Goal: Entertainment & Leisure: Consume media (video, audio)

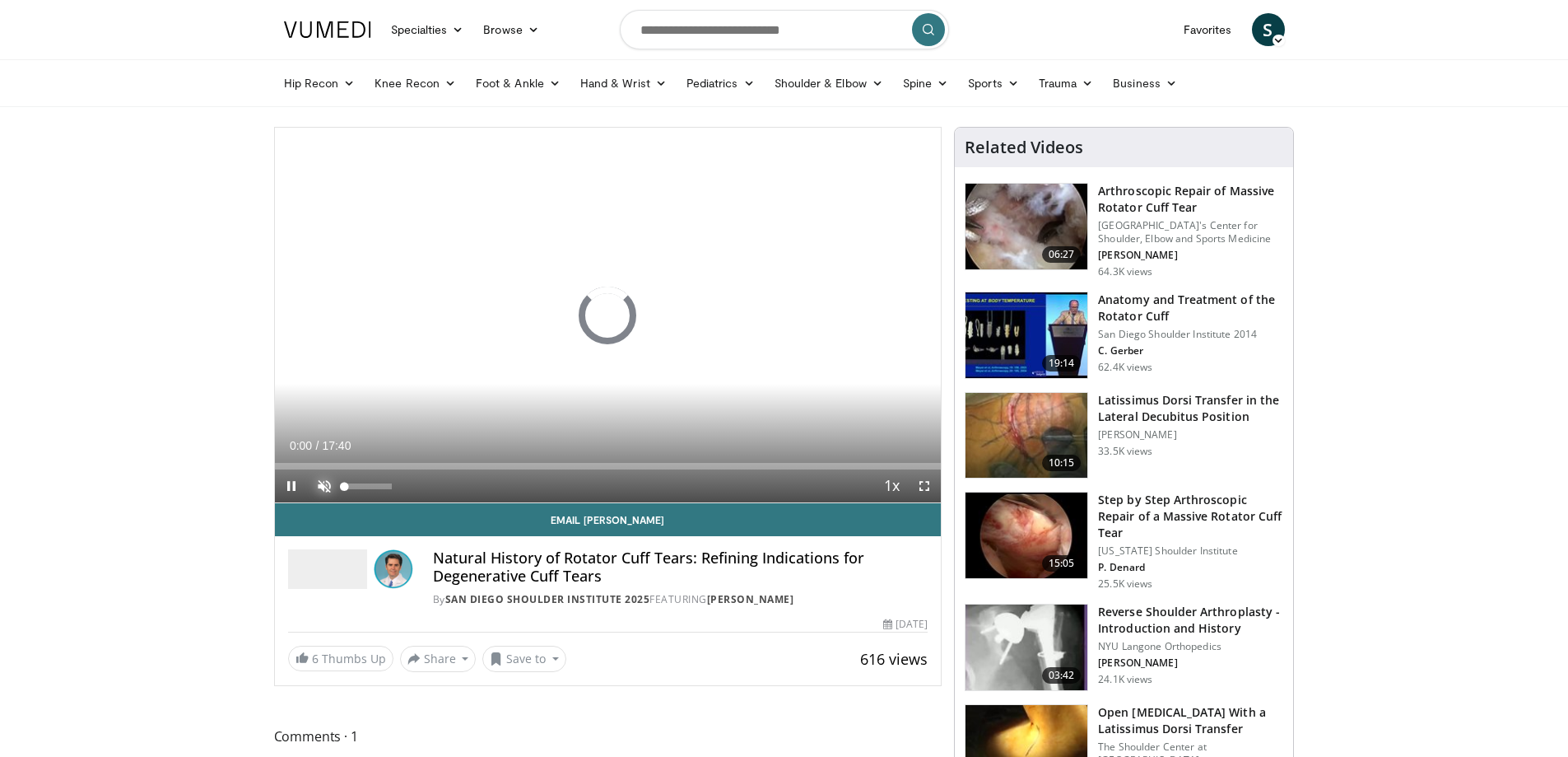
click at [321, 482] on span "Video Player" at bounding box center [325, 486] width 33 height 33
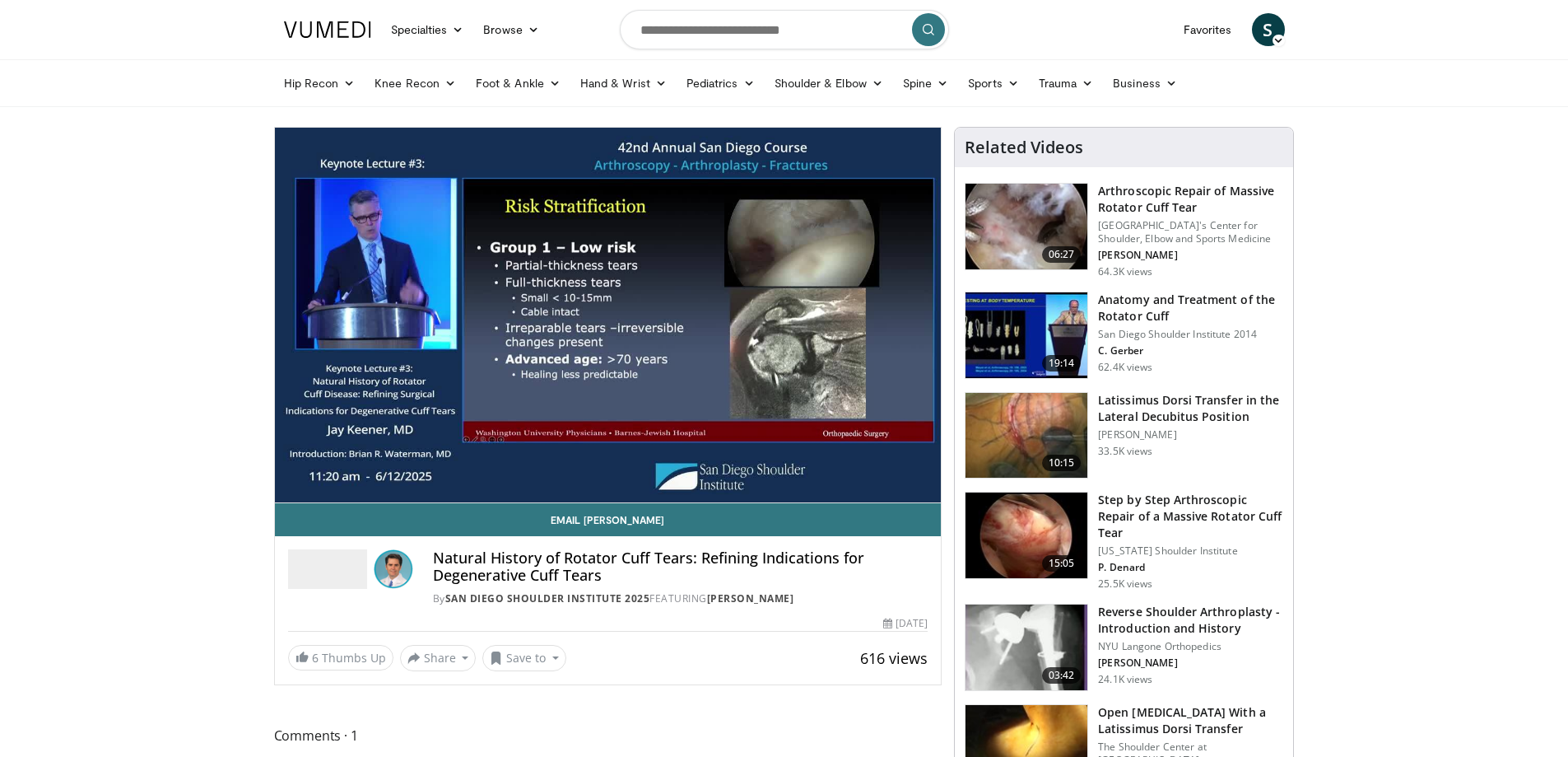
click at [927, 483] on div "10 seconds Tap to unmute" at bounding box center [608, 314] width 667 height 374
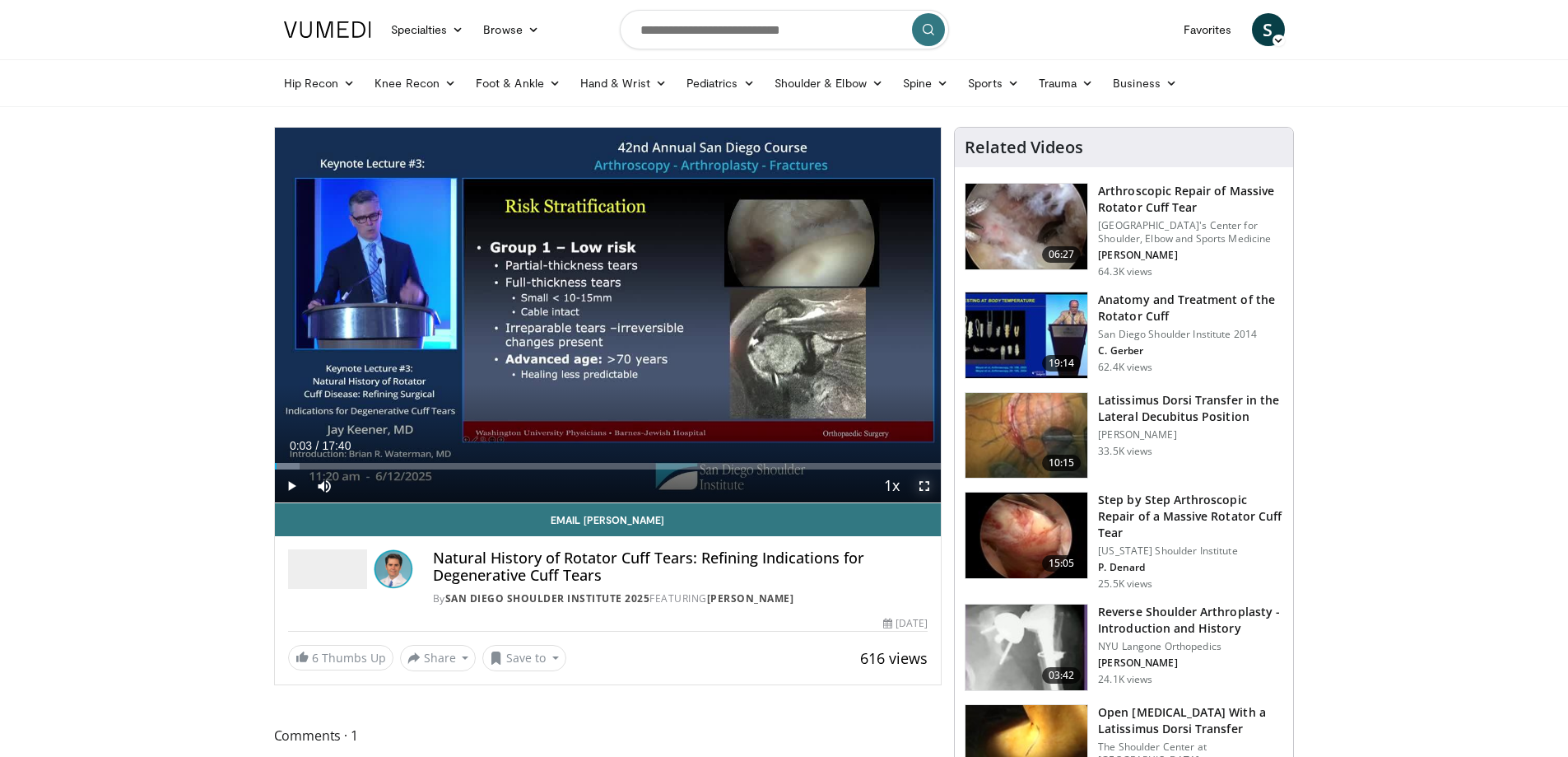
click at [926, 483] on span "Video Player" at bounding box center [924, 486] width 33 height 33
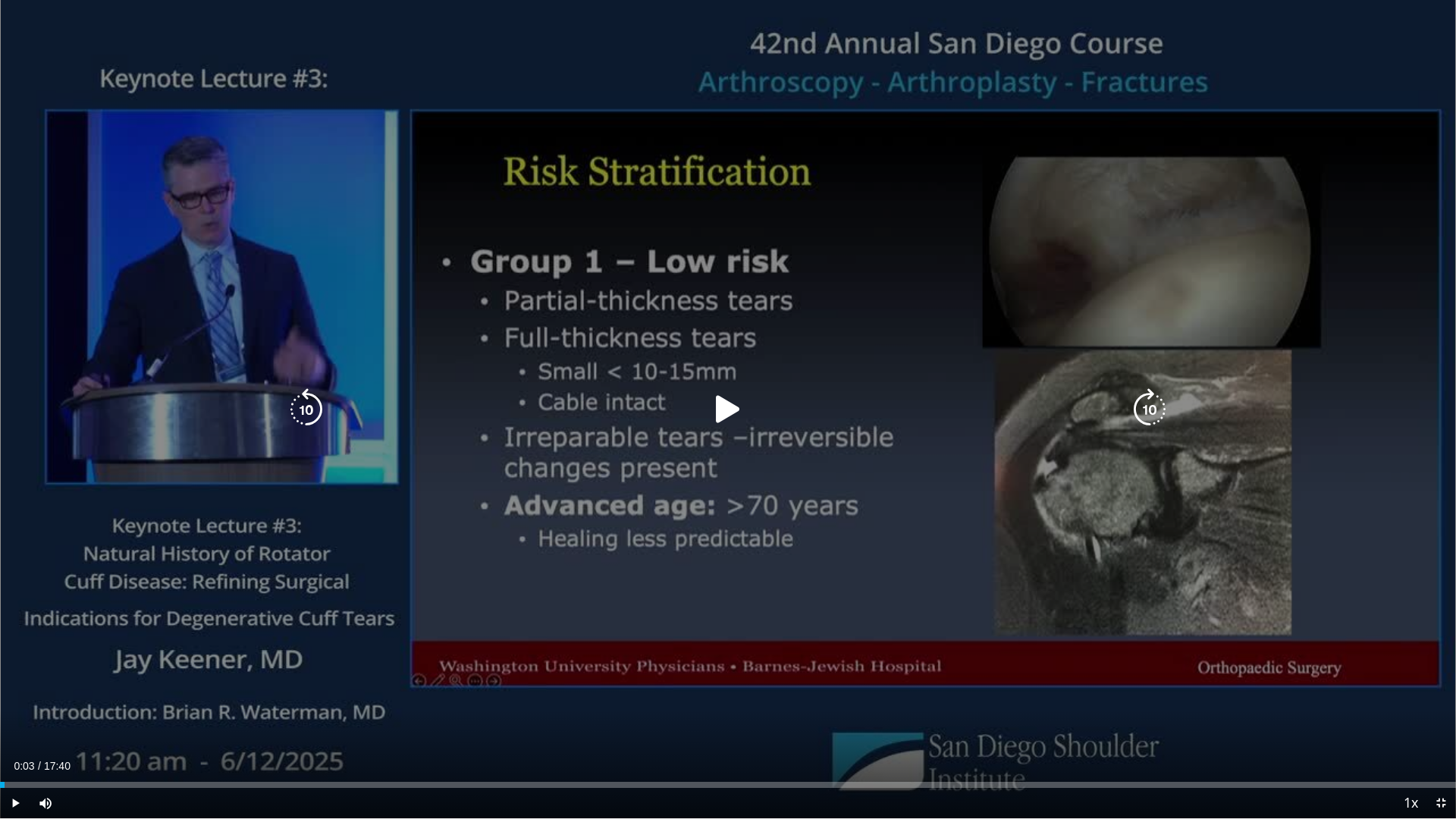
click at [726, 403] on icon "Video Player" at bounding box center [728, 410] width 43 height 43
click at [722, 414] on icon "Video Player" at bounding box center [728, 410] width 43 height 43
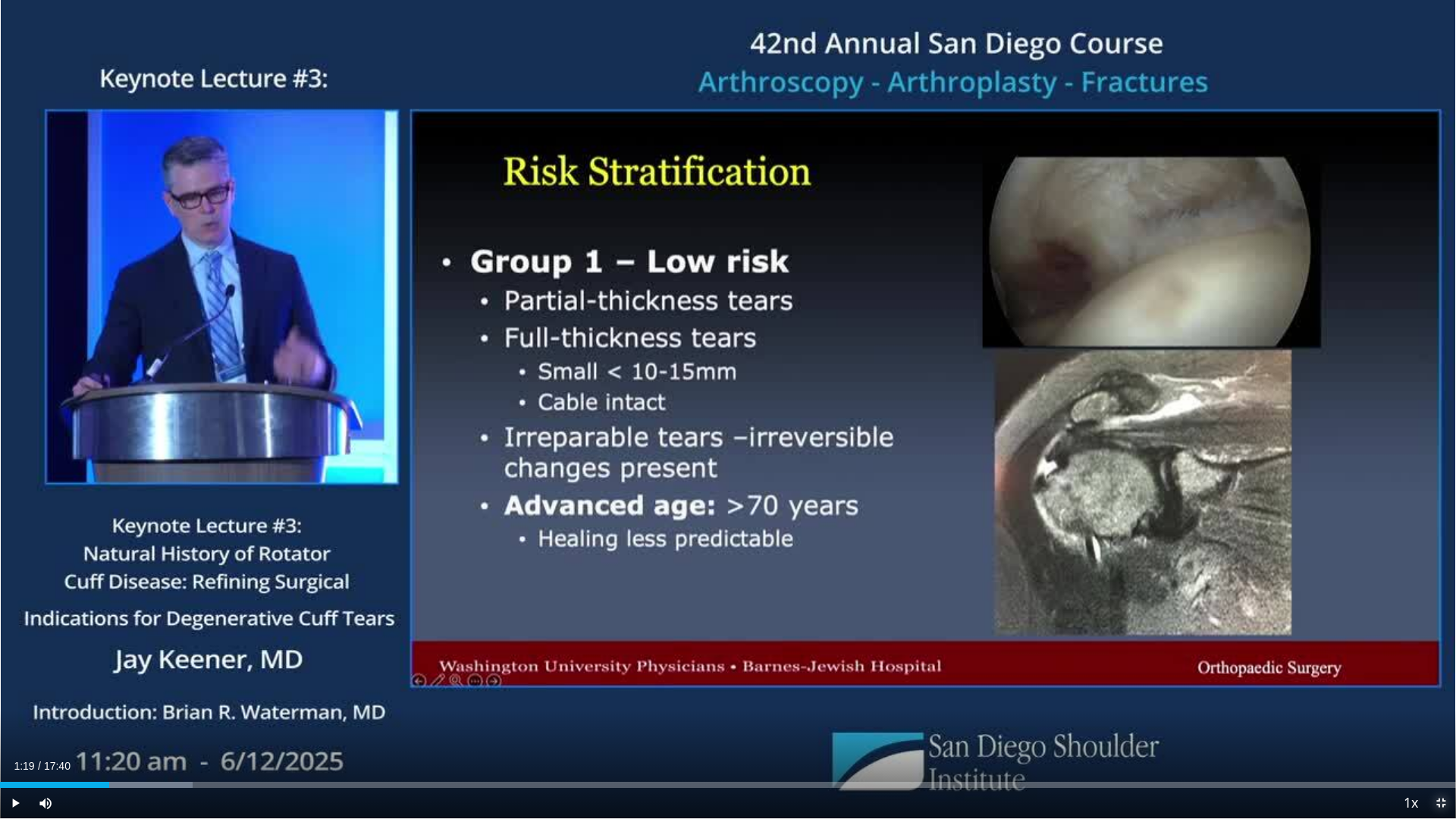
click at [1435, 696] on span "Video Player" at bounding box center [1442, 803] width 30 height 30
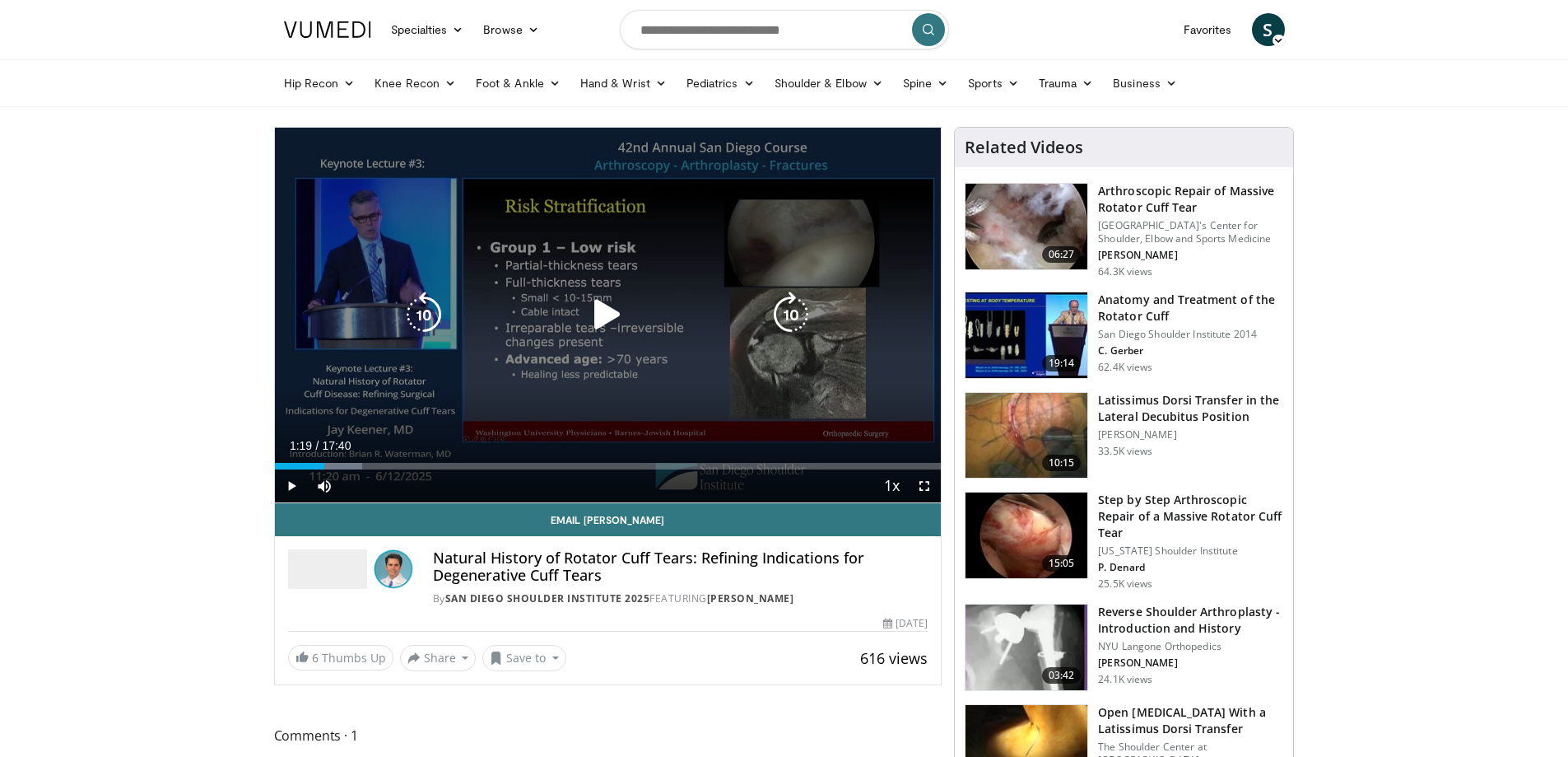
click at [666, 369] on div "10 seconds Tap to unmute" at bounding box center [608, 314] width 667 height 374
click at [602, 306] on icon "Video Player" at bounding box center [608, 315] width 46 height 46
click at [592, 301] on icon "Video Player" at bounding box center [608, 315] width 46 height 46
click at [615, 314] on icon "Video Player" at bounding box center [608, 315] width 46 height 46
click at [596, 302] on icon "Video Player" at bounding box center [608, 315] width 46 height 46
